Goal: Complete application form: Complete application form

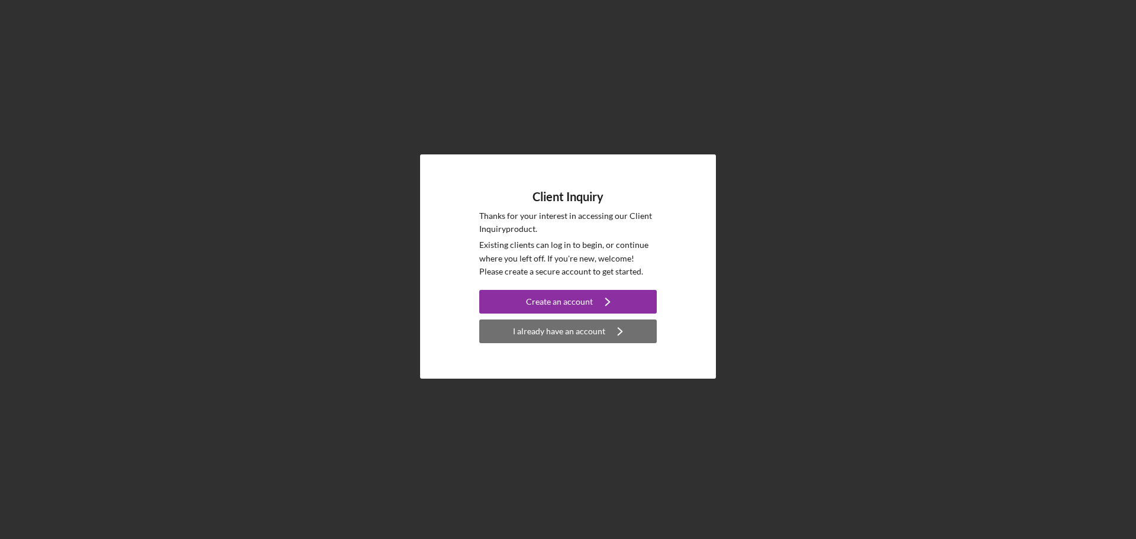
click at [572, 337] on div "I already have an account" at bounding box center [559, 331] width 92 height 24
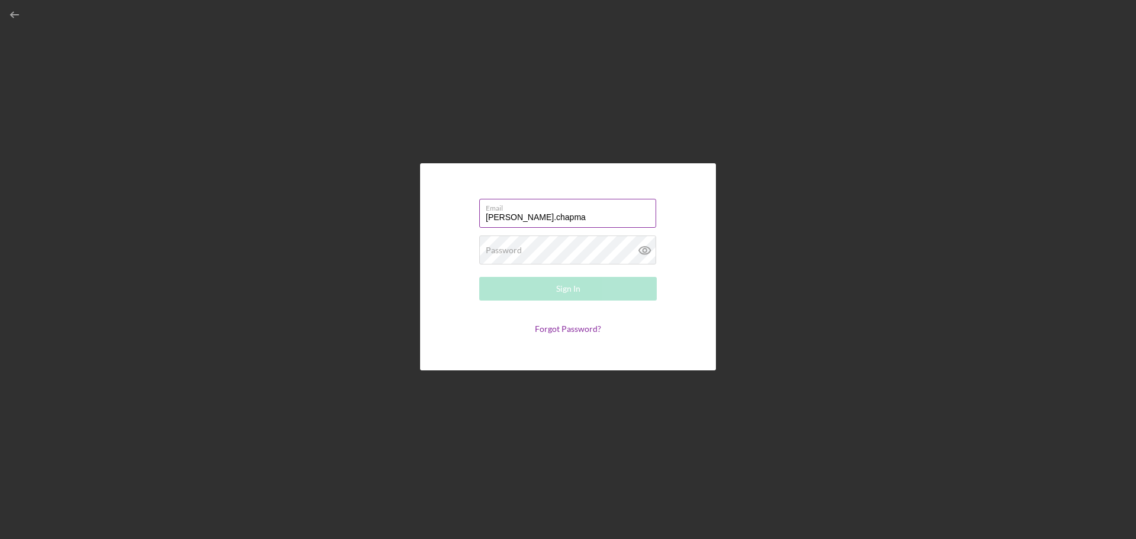
type input "[PERSON_NAME][EMAIL_ADDRESS][DOMAIN_NAME]"
click at [573, 285] on div "Sign In" at bounding box center [568, 289] width 24 height 24
